Goal: Task Accomplishment & Management: Complete application form

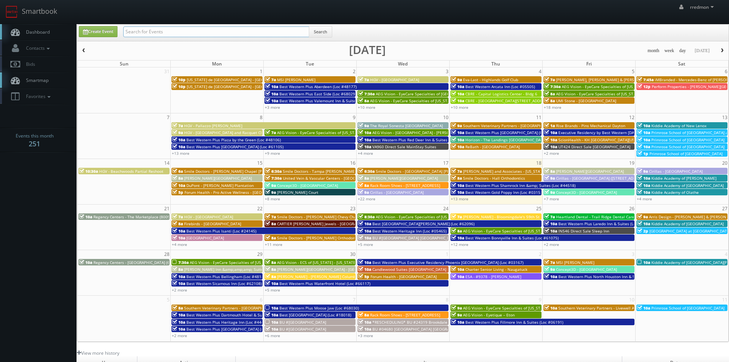
click at [263, 33] on input "text" at bounding box center [216, 31] width 186 height 11
click at [223, 34] on input "text" at bounding box center [216, 31] width 186 height 11
type input "fox restaurant concepts"
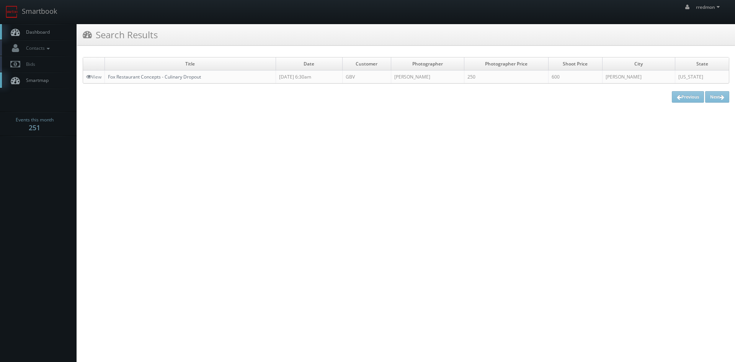
click at [185, 78] on link "Fox Restaurant Concepts - Culinary Dropout" at bounding box center [154, 76] width 93 height 7
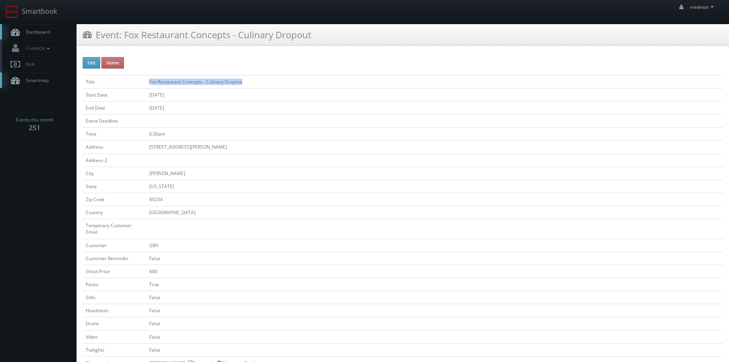
drag, startPoint x: 250, startPoint y: 81, endPoint x: 118, endPoint y: 78, distance: 131.7
click at [118, 78] on tr "Title Fox Restaurant Concepts - Culinary Dropout" at bounding box center [403, 81] width 641 height 13
copy tr "Fox Restaurant Concepts - Culinary Dropout"
click at [42, 34] on span "Dashboard" at bounding box center [36, 32] width 28 height 7
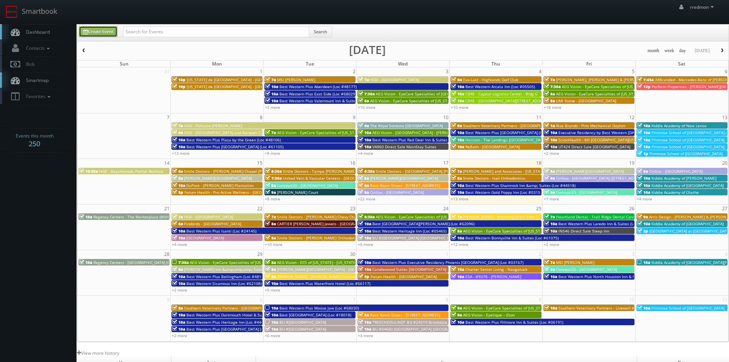
click at [96, 31] on link "Create Event" at bounding box center [98, 31] width 39 height 11
type input "09/18/2025"
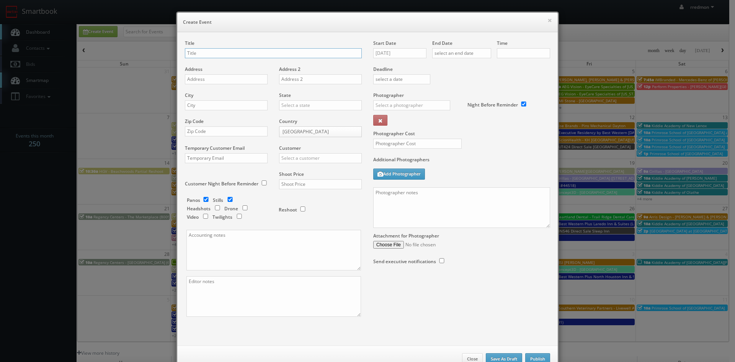
checkbox input "true"
type input "10:00am"
checkbox input "true"
paste input "Fox Restaurant Concepts - Culinary Dropout"
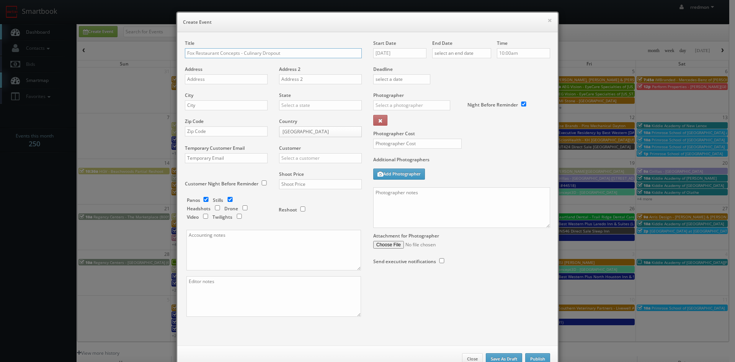
click at [194, 52] on input "Fox Restaurant Concepts - Culinary Dropout" at bounding box center [273, 53] width 177 height 10
drag, startPoint x: 278, startPoint y: 54, endPoint x: 242, endPoint y: 54, distance: 36.0
click at [242, 54] on input "Fox Restaurant Concepts - Culinary Dropout" at bounding box center [273, 53] width 177 height 10
paste input "Blanco Cocina - Biltmore"
type input "Fox Restaurant Concepts - Blanco Cocina - Biltmore"
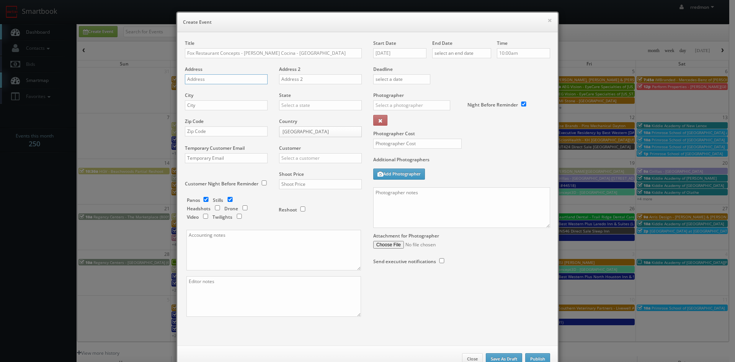
click at [245, 82] on input "text" at bounding box center [226, 79] width 83 height 10
paste input "2502 E Camelback Rd #122"
type input "2502 E Camelback Rd #122"
paste input "Phoenix"
type input "Phoenix"
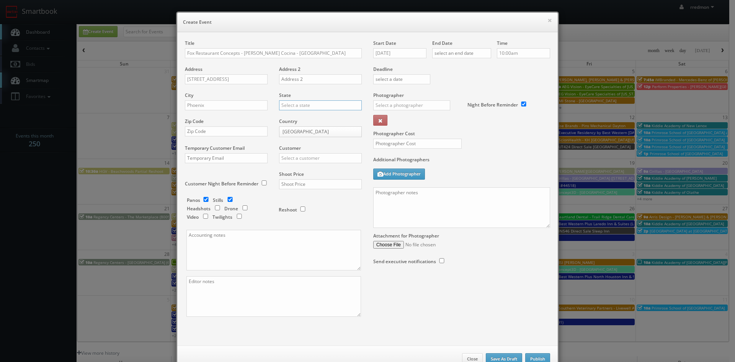
click at [306, 104] on input "text" at bounding box center [320, 105] width 83 height 10
click at [314, 150] on div "[US_STATE]" at bounding box center [320, 149] width 82 height 13
type input "[US_STATE]"
drag, startPoint x: 250, startPoint y: 129, endPoint x: 274, endPoint y: 89, distance: 47.6
click at [250, 129] on input "text" at bounding box center [226, 131] width 83 height 10
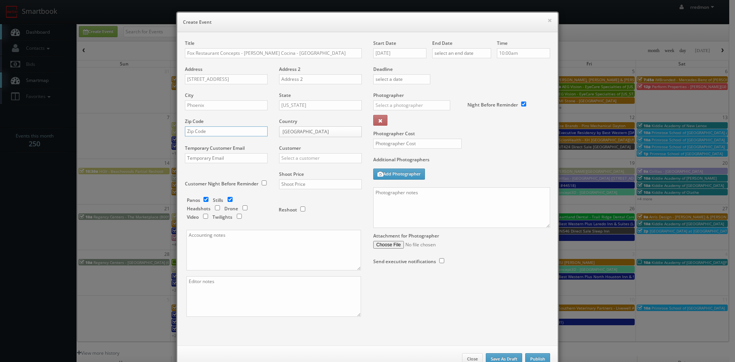
paste input "85016"
type input "85016"
click at [202, 199] on input "checkbox" at bounding box center [205, 199] width 11 height 5
click at [204, 199] on input "checkbox" at bounding box center [205, 199] width 11 height 5
checkbox input "true"
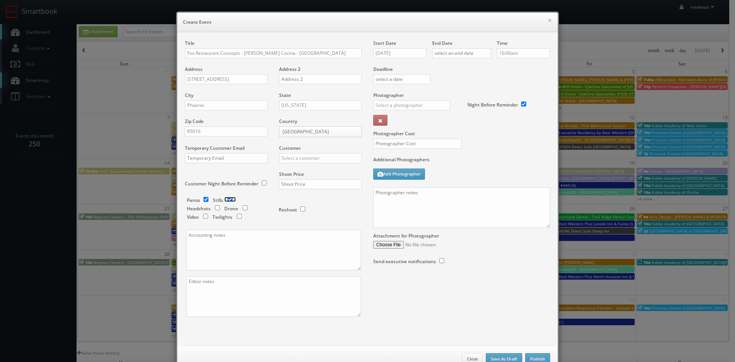
click at [228, 200] on input "checkbox" at bounding box center [229, 199] width 11 height 5
checkbox input "false"
click at [305, 159] on input "text" at bounding box center [320, 158] width 83 height 10
type input "f"
click at [304, 228] on div "GBV" at bounding box center [320, 227] width 82 height 13
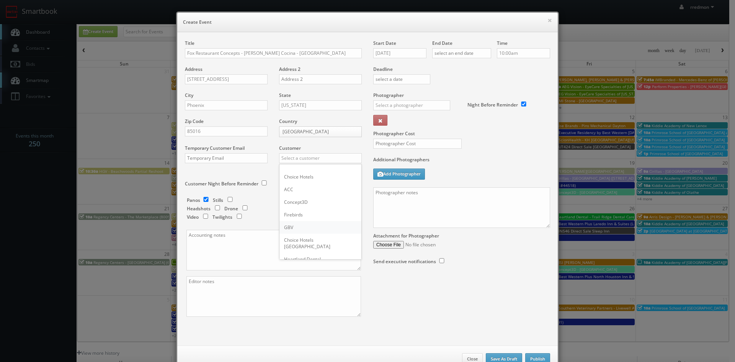
type input "GBV"
click at [303, 184] on input "text" at bounding box center [320, 184] width 83 height 10
type input "600"
click at [404, 54] on input "09/18/2025" at bounding box center [399, 53] width 53 height 10
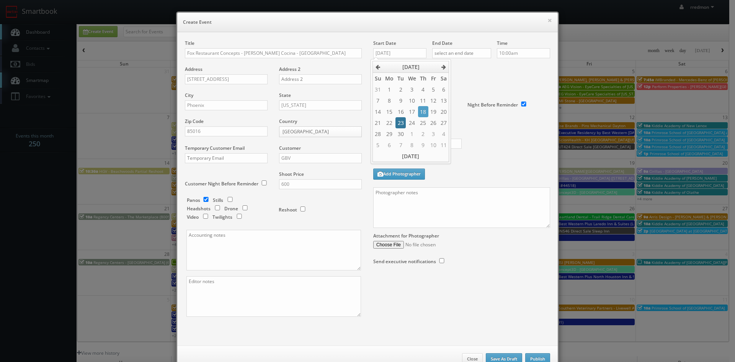
click at [400, 122] on td "23" at bounding box center [400, 122] width 10 height 11
type input "09/23/2025"
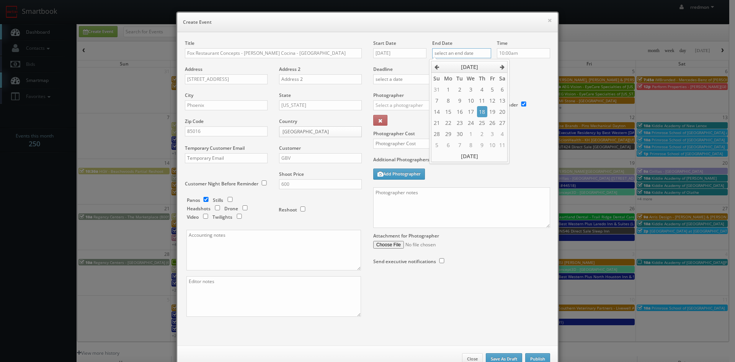
click at [455, 54] on input "text" at bounding box center [461, 53] width 59 height 10
click at [460, 126] on td "23" at bounding box center [459, 122] width 10 height 11
type input "09/23/2025"
click at [518, 54] on input "10:00am" at bounding box center [523, 53] width 53 height 10
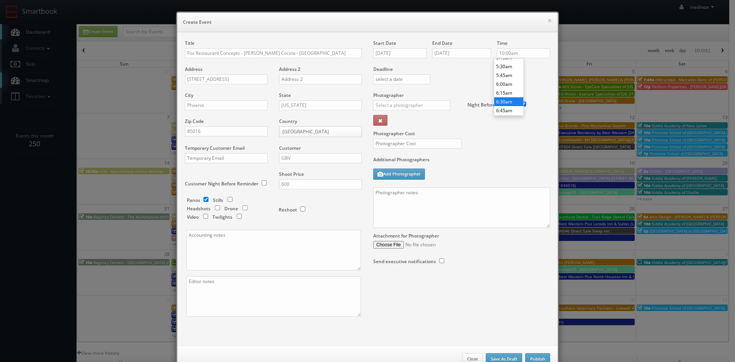
type input "6:30am"
click at [508, 98] on li "6:30am" at bounding box center [508, 101] width 29 height 9
click at [511, 69] on li "6:30am" at bounding box center [508, 71] width 29 height 9
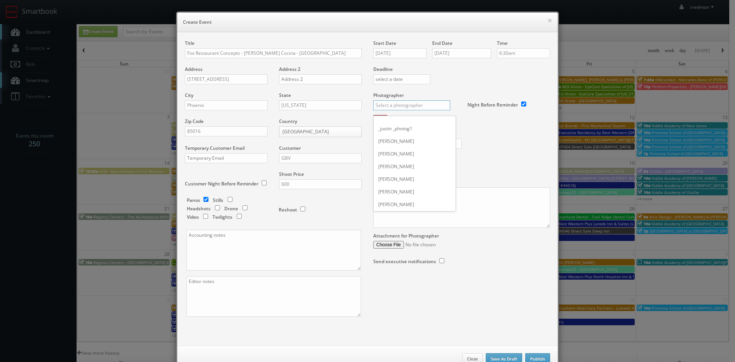
click at [425, 102] on input "text" at bounding box center [411, 105] width 77 height 10
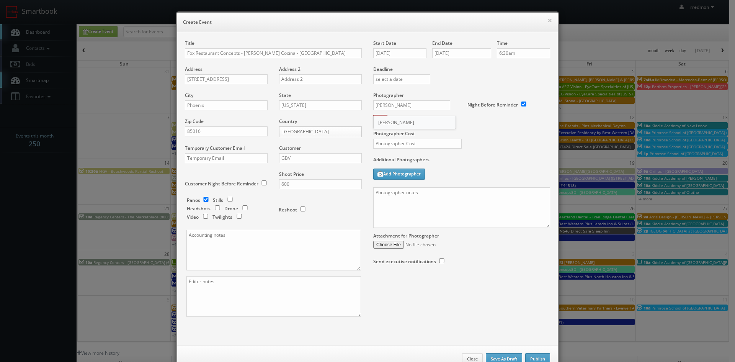
click at [394, 117] on div "Bruce Battoe" at bounding box center [415, 122] width 82 height 13
type input "Bruce Battoe"
click at [421, 144] on input "text" at bounding box center [417, 144] width 88 height 10
type input "300"
click at [407, 210] on textarea at bounding box center [461, 207] width 177 height 41
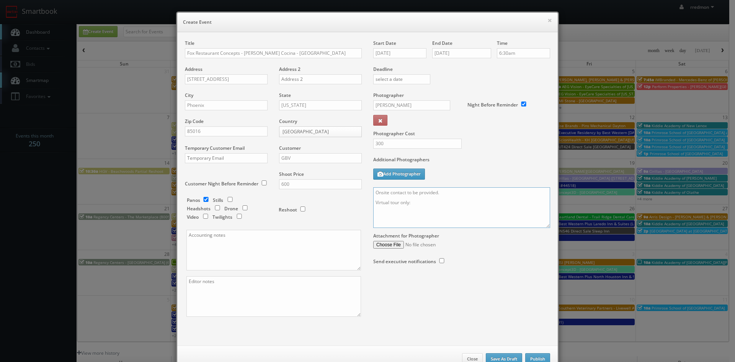
paste textarea "10' ext pano (door closed), 4' ext pano (door open), 4' interior pano (door ope…"
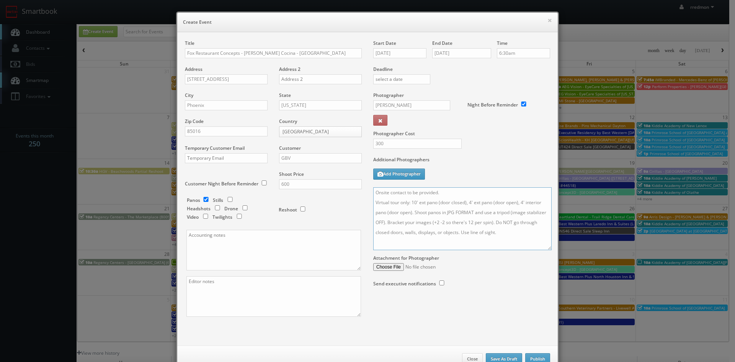
scroll to position [0, 0]
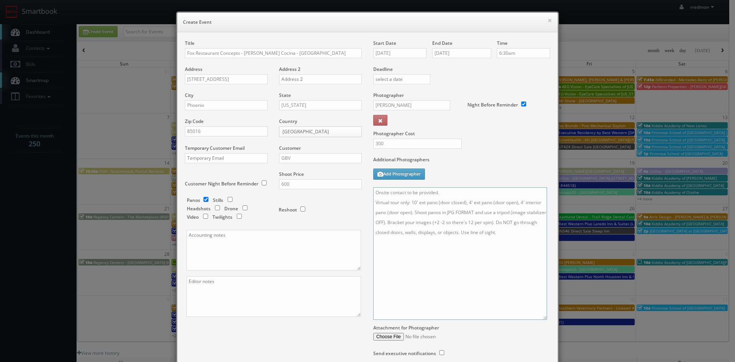
drag, startPoint x: 543, startPoint y: 225, endPoint x: 540, endPoint y: 317, distance: 91.9
click at [540, 317] on textarea "Onsite contact to be provided. Virtual tour only: 10' ext pano (door closed), 4…" at bounding box center [460, 253] width 174 height 132
type textarea "Onsite contact to be provided. Virtual tour only: 10' ext pano (door closed), 4…"
click at [213, 243] on textarea at bounding box center [273, 250] width 175 height 41
paste textarea "csalita@foxrc.com"
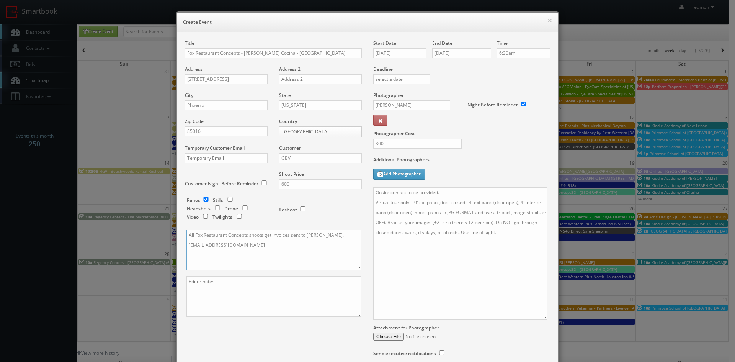
scroll to position [64, 0]
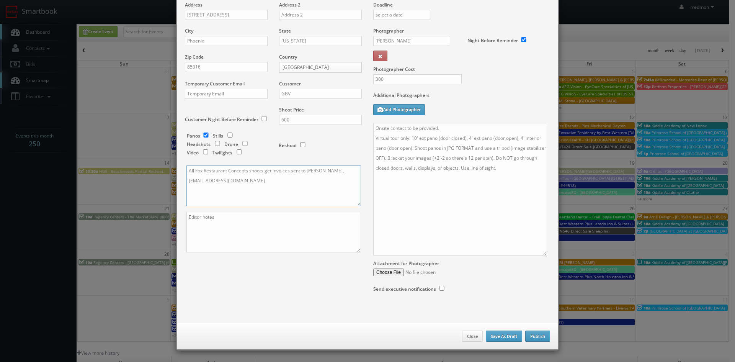
type textarea "All Fox Restaurant Concepts shoots get invoices sent to Choe Salita, csalita@fo…"
click at [537, 334] on button "Publish" at bounding box center [537, 335] width 25 height 11
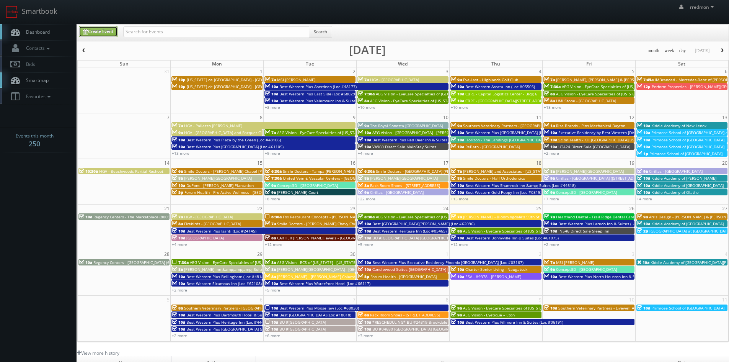
click at [103, 34] on link "Create Event" at bounding box center [98, 31] width 39 height 11
type input "09/18/2025"
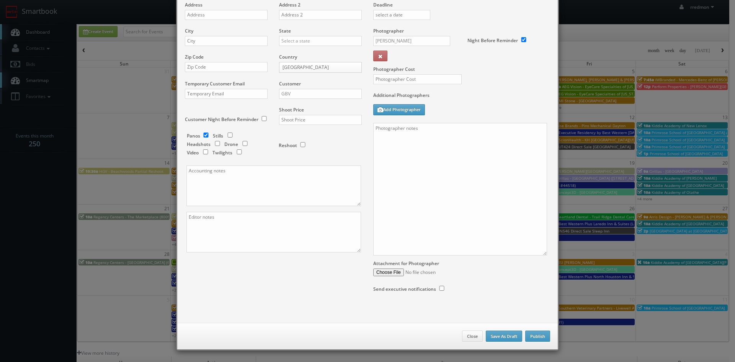
checkbox input "true"
type input "10:00am"
checkbox input "true"
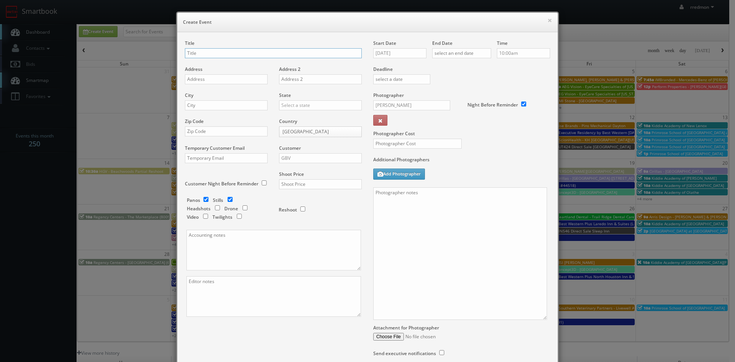
paste input "Fox Restaurant Concepts - Blanco Cocina - Biltmore"
drag, startPoint x: 299, startPoint y: 54, endPoint x: 242, endPoint y: 55, distance: 57.0
click at [242, 55] on input "Fox Restaurant Concepts - Blanco Cocina - Biltmore" at bounding box center [273, 53] width 177 height 10
paste input "Culinary Dropout - Scottsdale Quarter"
type input "Fox Restaurant Concepts - Culinary Dropout - Scottsdale Quarter"
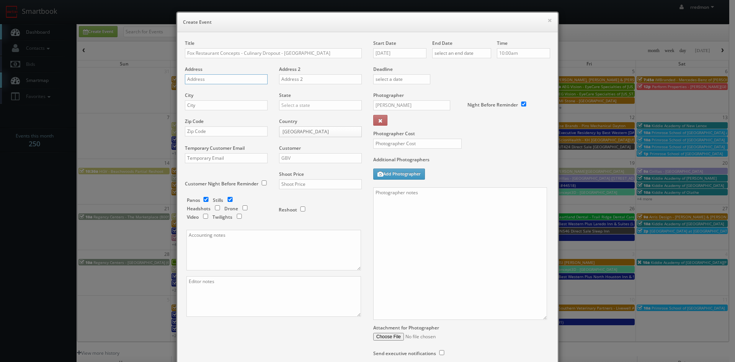
paste input "15125 N Scottsdale Rd"
type input "15125 N Scottsdale Rd"
click at [212, 104] on input "text" at bounding box center [226, 105] width 83 height 10
paste input "Scottsdale"
type input "Scottsdale"
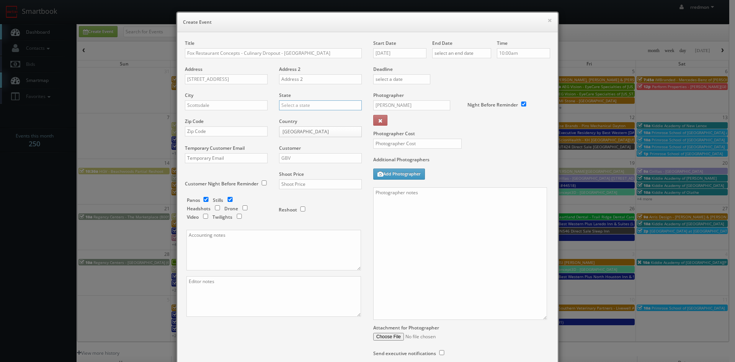
click at [287, 104] on input "text" at bounding box center [320, 105] width 83 height 10
click at [299, 146] on div "[US_STATE]" at bounding box center [320, 149] width 82 height 13
type input "[US_STATE]"
click at [235, 134] on input "text" at bounding box center [226, 131] width 83 height 10
paste input "85254"
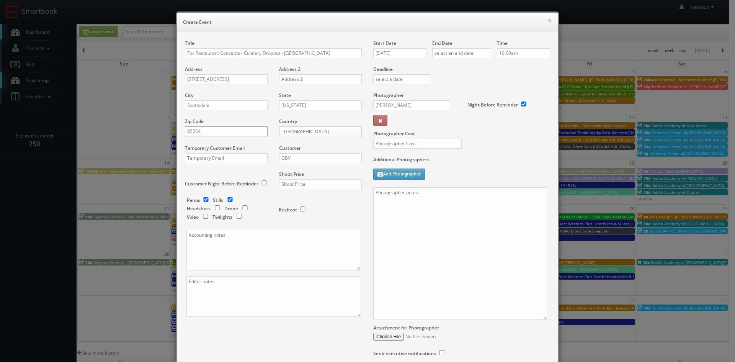
type input "85254"
click at [294, 157] on input "GBV" at bounding box center [320, 158] width 83 height 10
click at [302, 225] on div "GBV" at bounding box center [320, 227] width 82 height 13
click at [226, 200] on input "checkbox" at bounding box center [229, 199] width 11 height 5
checkbox input "false"
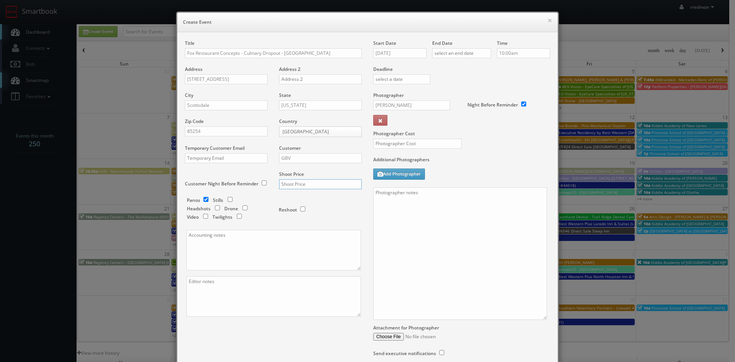
click at [289, 186] on input "text" at bounding box center [320, 184] width 83 height 10
type input "600"
click at [409, 49] on input "09/18/2025" at bounding box center [399, 53] width 53 height 10
click at [421, 126] on td "25" at bounding box center [423, 122] width 10 height 11
type input "09/25/2025"
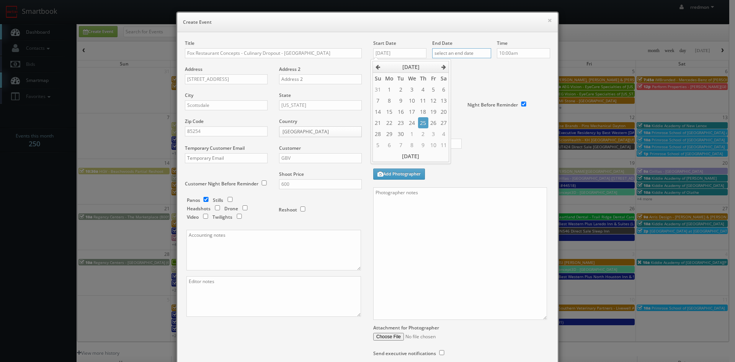
click at [458, 50] on input "text" at bounding box center [461, 53] width 59 height 10
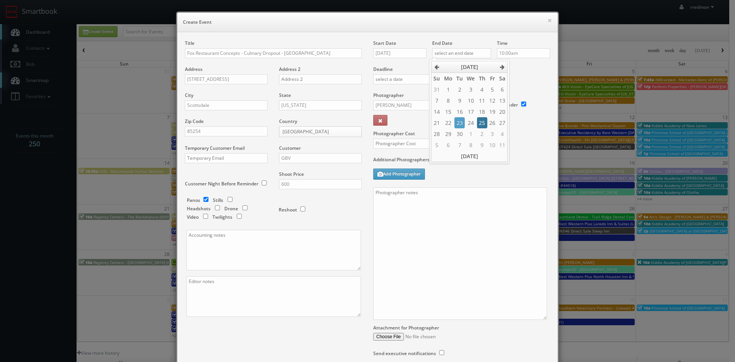
click at [484, 123] on td "25" at bounding box center [482, 122] width 10 height 11
type input "09/25/2025"
click at [513, 50] on input "10:00am" at bounding box center [523, 53] width 53 height 10
type input "6:30am"
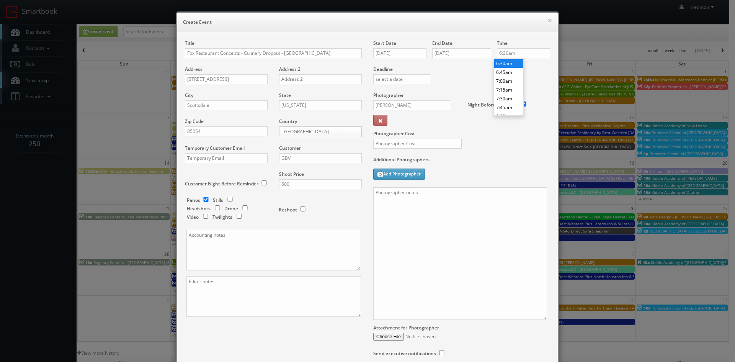
click at [509, 61] on li "6:30am" at bounding box center [508, 63] width 29 height 9
click at [395, 106] on input "Bruce Battoe" at bounding box center [411, 105] width 77 height 10
click at [400, 121] on div "Bruce Battoe" at bounding box center [415, 122] width 82 height 13
click at [416, 146] on input "text" at bounding box center [417, 144] width 88 height 10
type input "300"
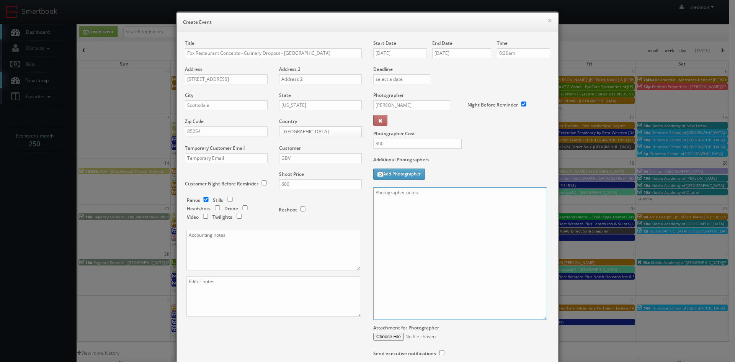
paste textarea "Onsite contact to be provided. Virtual tour only: 10' ext pano (door closed), 4…"
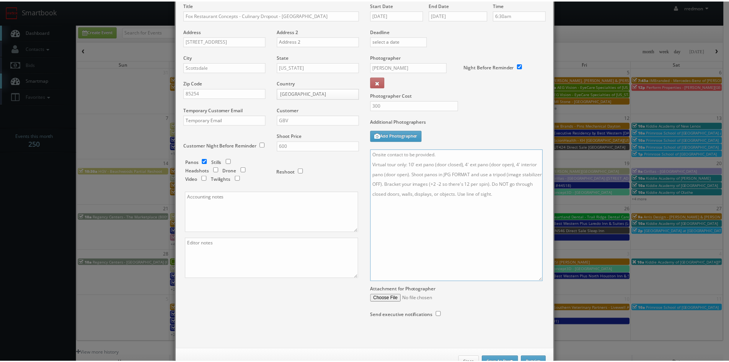
scroll to position [64, 0]
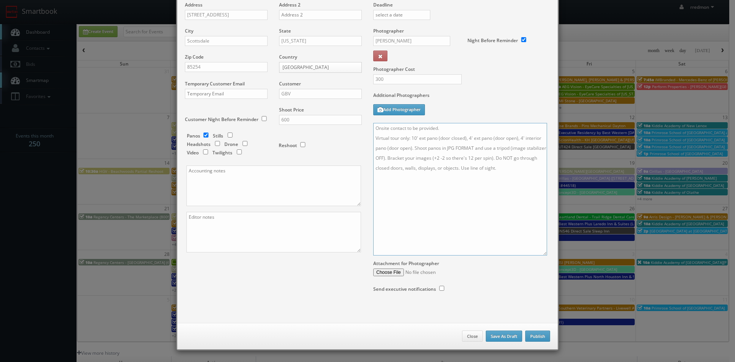
type textarea "Onsite contact to be provided. Virtual tour only: 10' ext pano (door closed), 4…"
click at [537, 337] on button "Publish" at bounding box center [537, 335] width 25 height 11
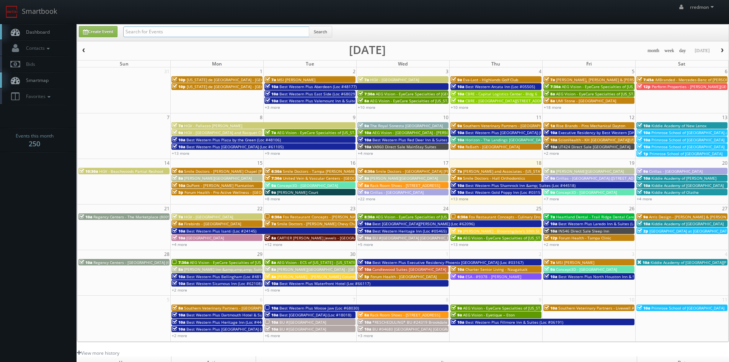
click at [232, 30] on input "text" at bounding box center [216, 31] width 186 height 11
type input "will wagner"
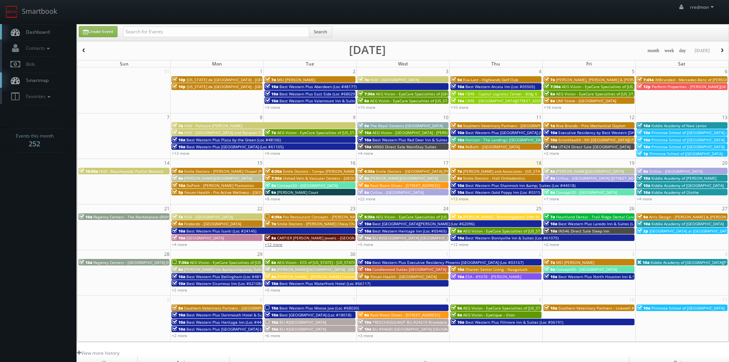
click at [279, 243] on link "+12 more" at bounding box center [274, 243] width 18 height 5
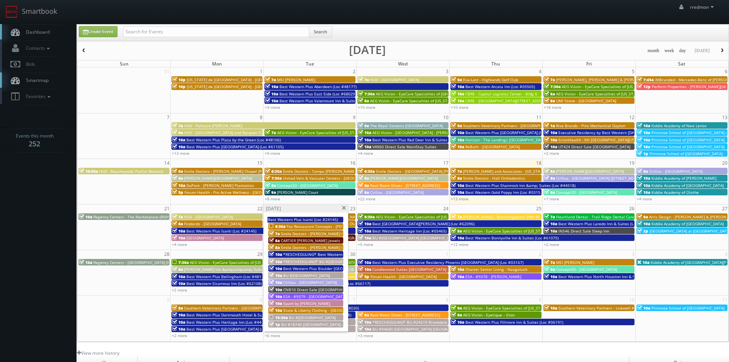
click at [304, 226] on span "Fox Restaurant Concepts - [PERSON_NAME] Cocina - [GEOGRAPHIC_DATA]" at bounding box center [354, 225] width 134 height 5
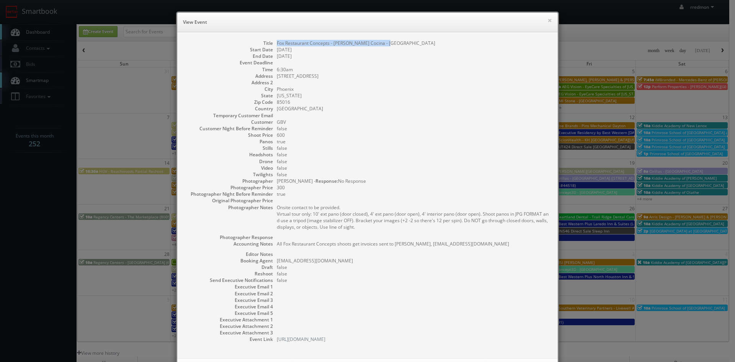
drag, startPoint x: 390, startPoint y: 43, endPoint x: 274, endPoint y: 43, distance: 116.3
click at [277, 43] on dd "Fox Restaurant Concepts - [PERSON_NAME] Cocina - [GEOGRAPHIC_DATA]" at bounding box center [413, 43] width 273 height 7
copy dd "Fox Restaurant Concepts - [PERSON_NAME] Cocina - [GEOGRAPHIC_DATA]"
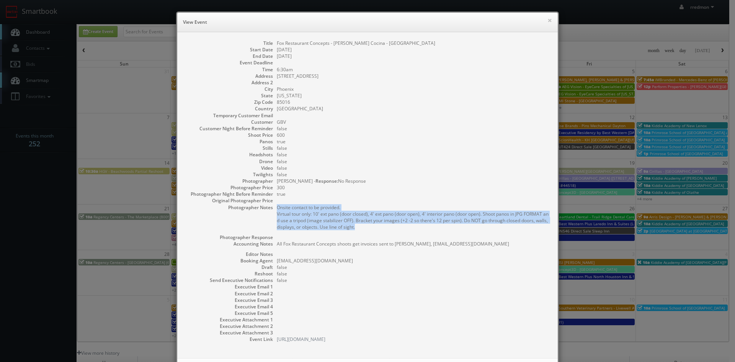
drag, startPoint x: 370, startPoint y: 230, endPoint x: 271, endPoint y: 209, distance: 101.3
click at [271, 209] on dl "Title Fox Restaurant Concepts - Blanco Cocina - Biltmore Start Date 09/23/2025 …" at bounding box center [367, 191] width 365 height 303
copy pre "Onsite contact to be provided. Virtual tour only: 10' ext pano (door closed), 4…"
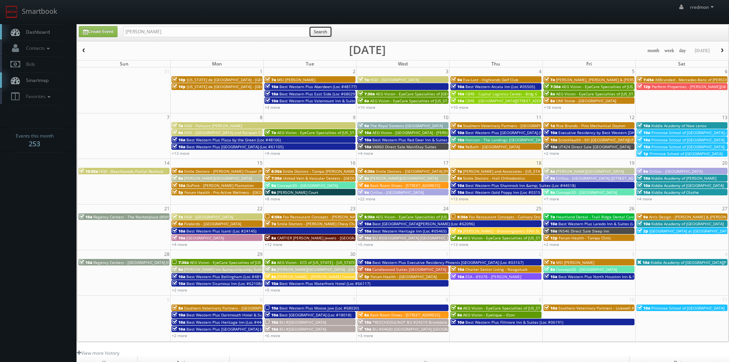
click at [319, 32] on button "Search" at bounding box center [320, 31] width 23 height 11
